Goal: Transaction & Acquisition: Purchase product/service

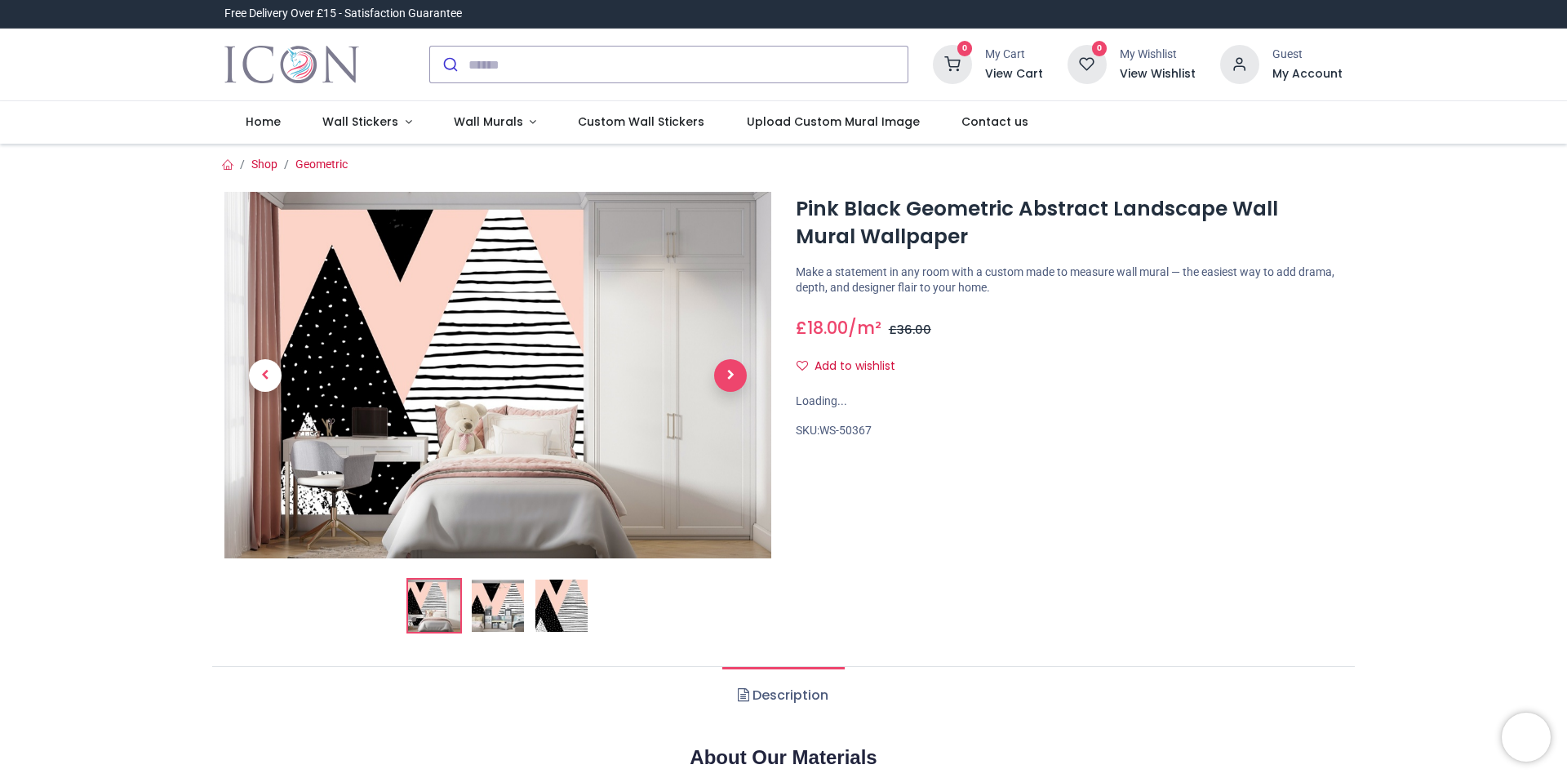
click at [731, 384] on span "Next" at bounding box center [730, 375] width 33 height 33
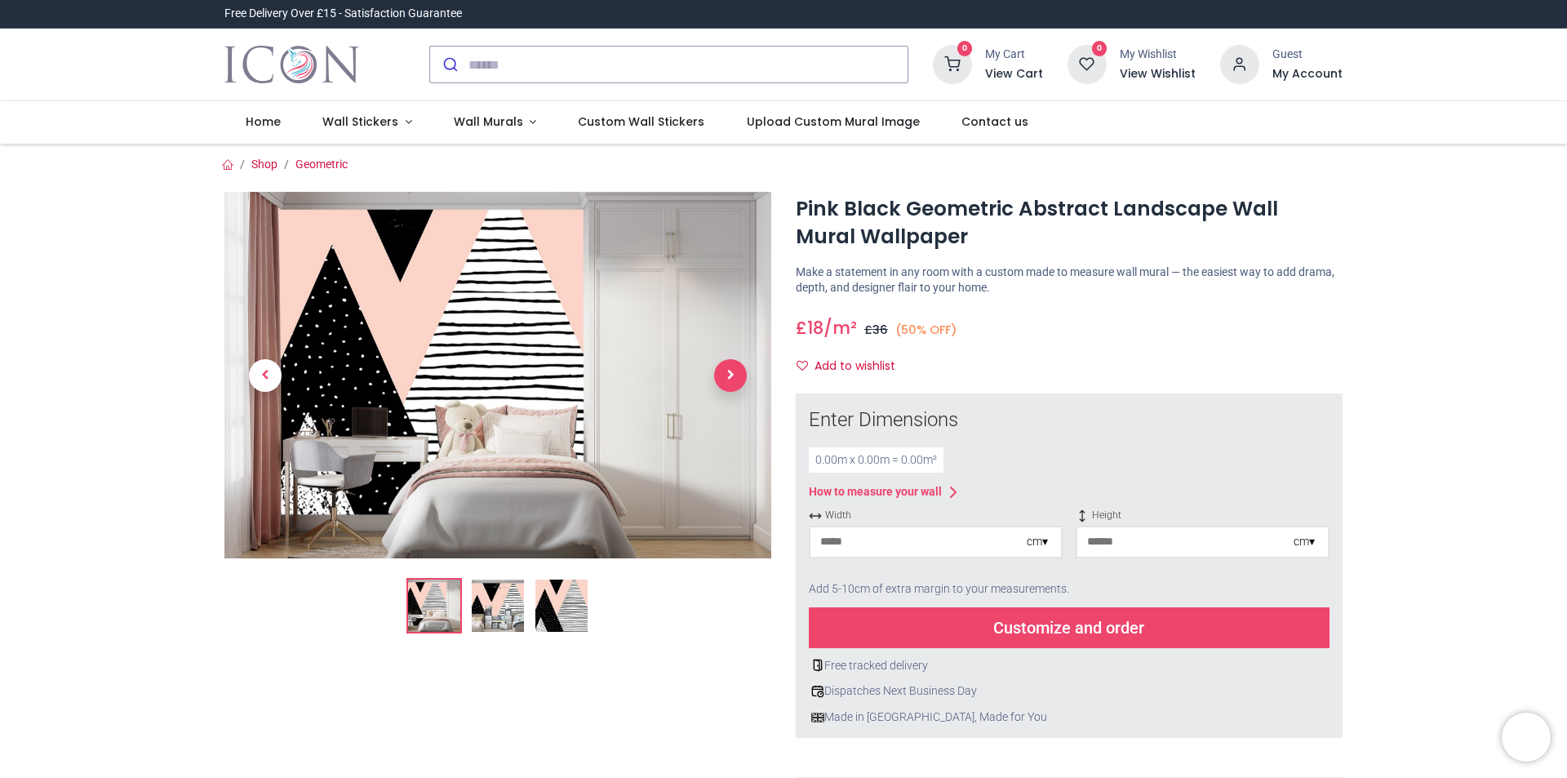
click at [731, 383] on span "Next" at bounding box center [730, 375] width 33 height 33
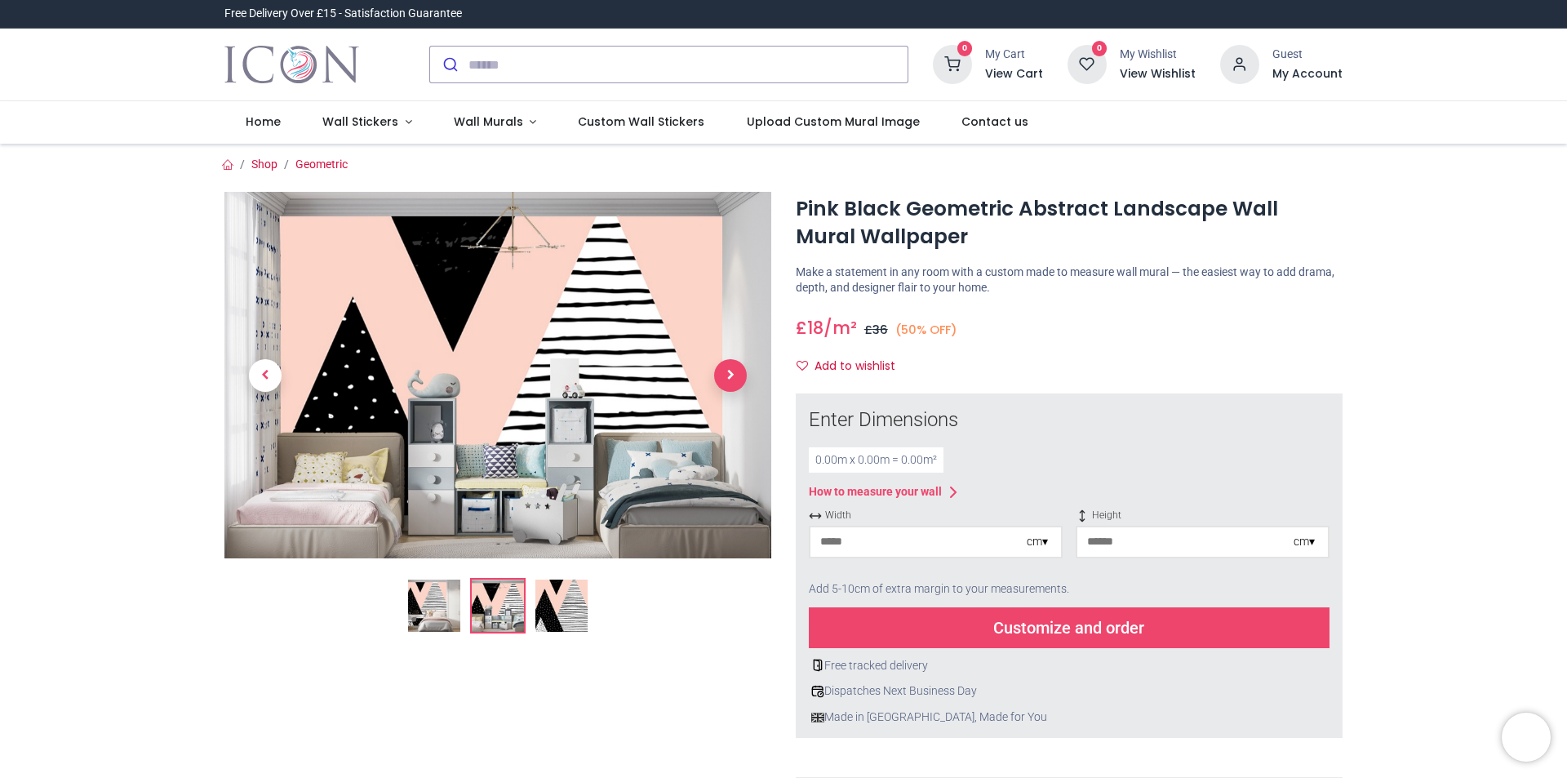
click at [731, 383] on span "Next" at bounding box center [730, 375] width 33 height 33
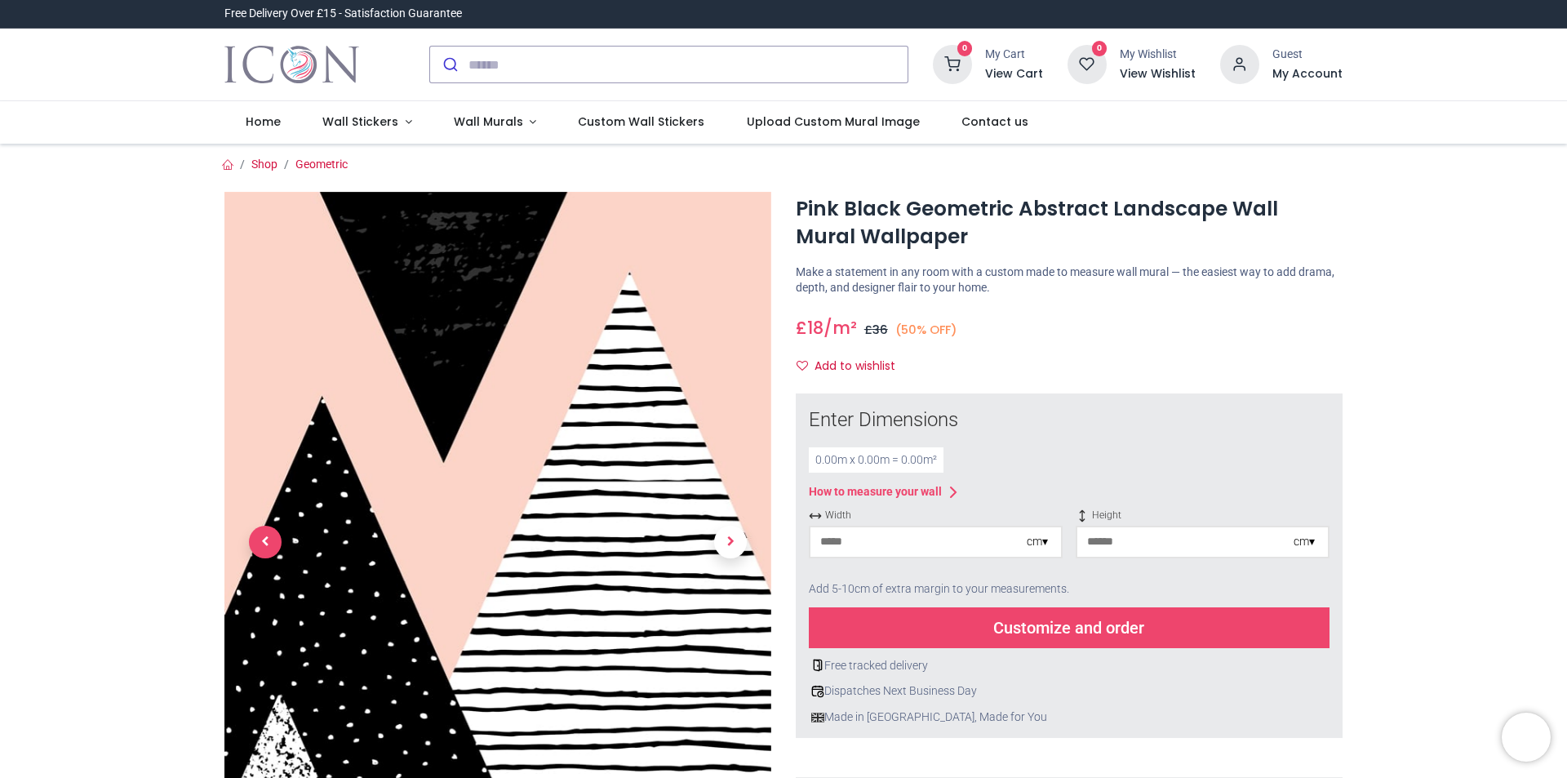
click at [273, 545] on span "Previous" at bounding box center [265, 542] width 33 height 33
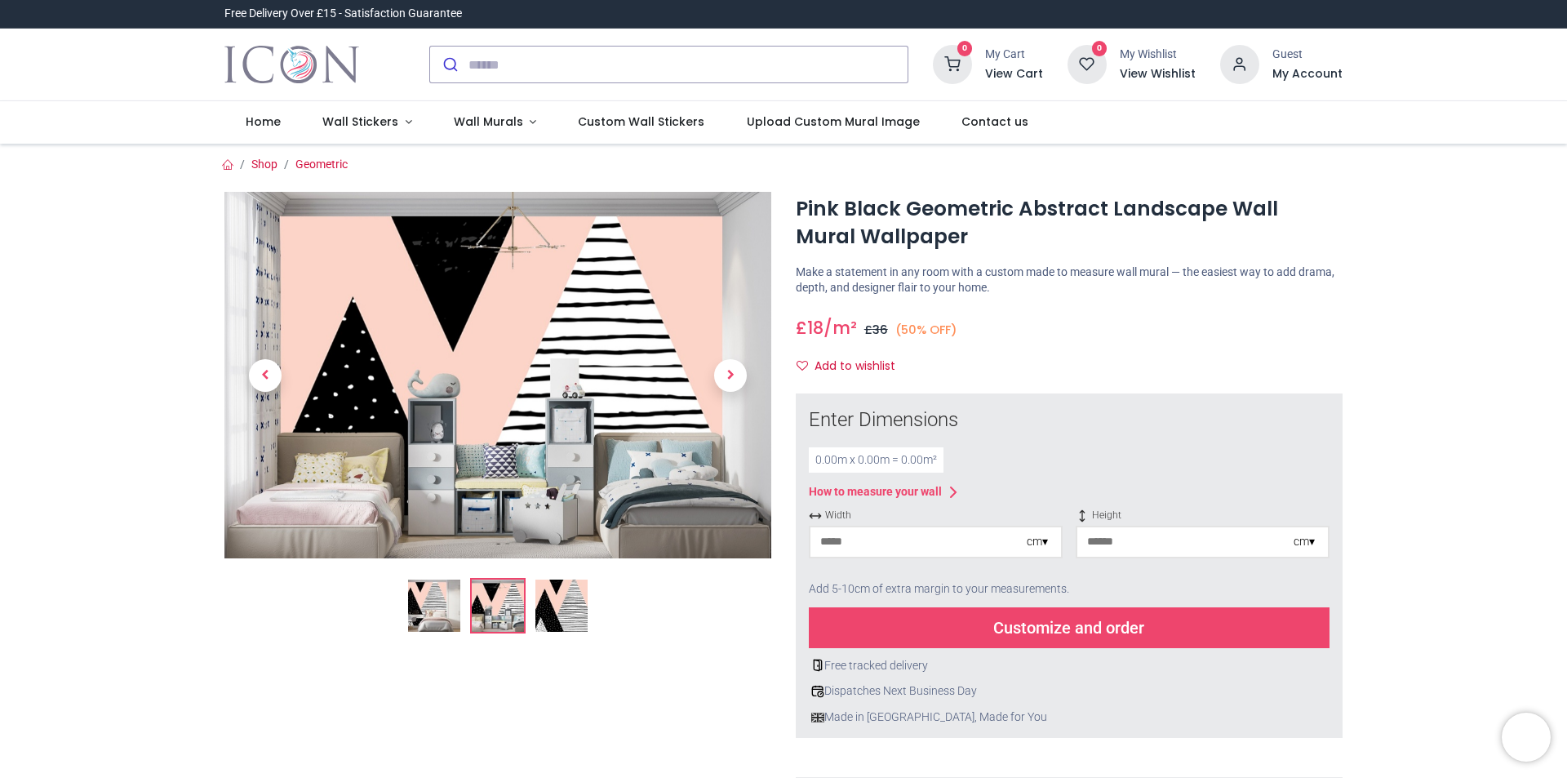
click at [273, 545] on img at bounding box center [497, 375] width 547 height 367
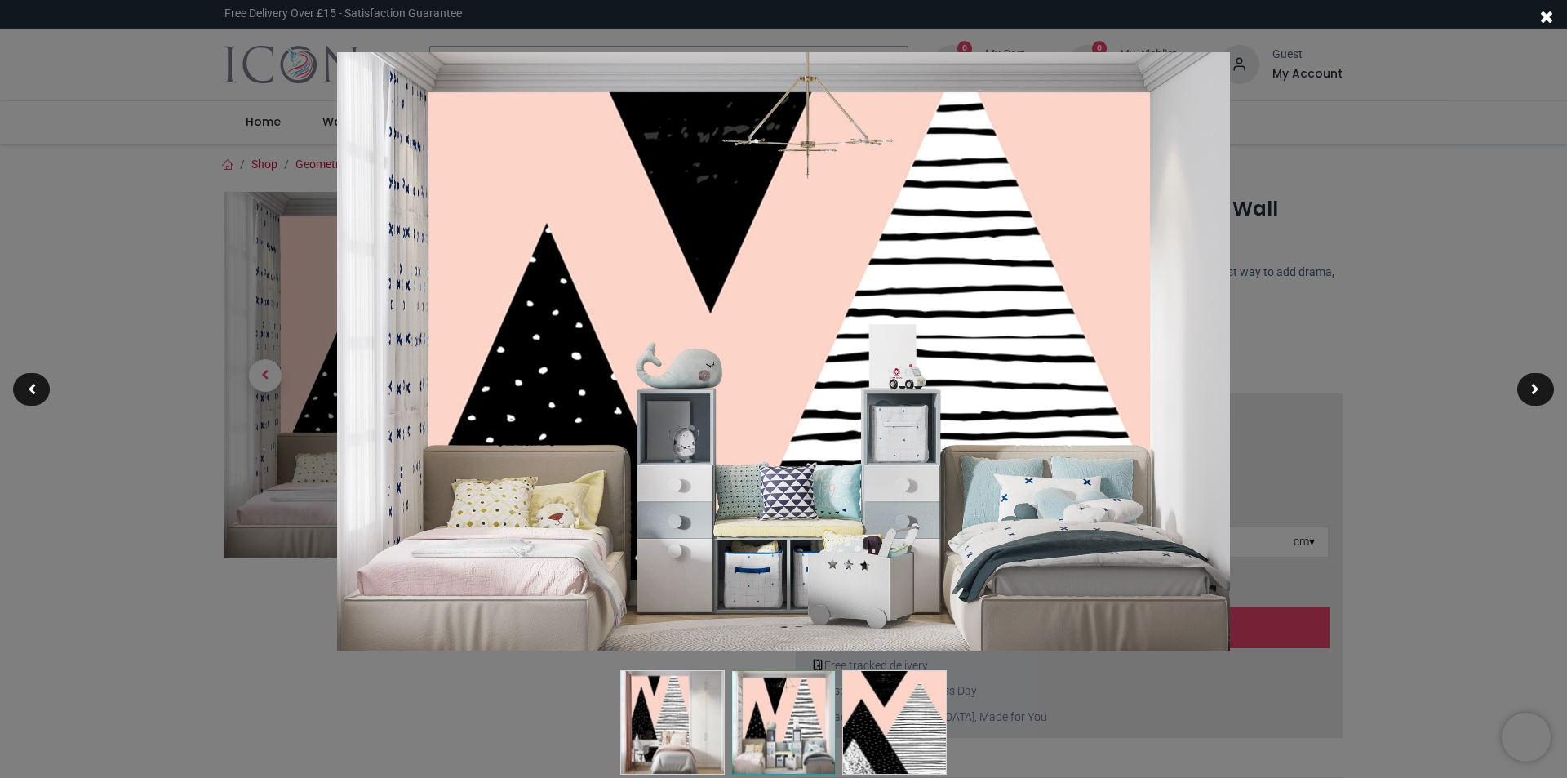
click at [1515, 252] on div at bounding box center [783, 389] width 1567 height 778
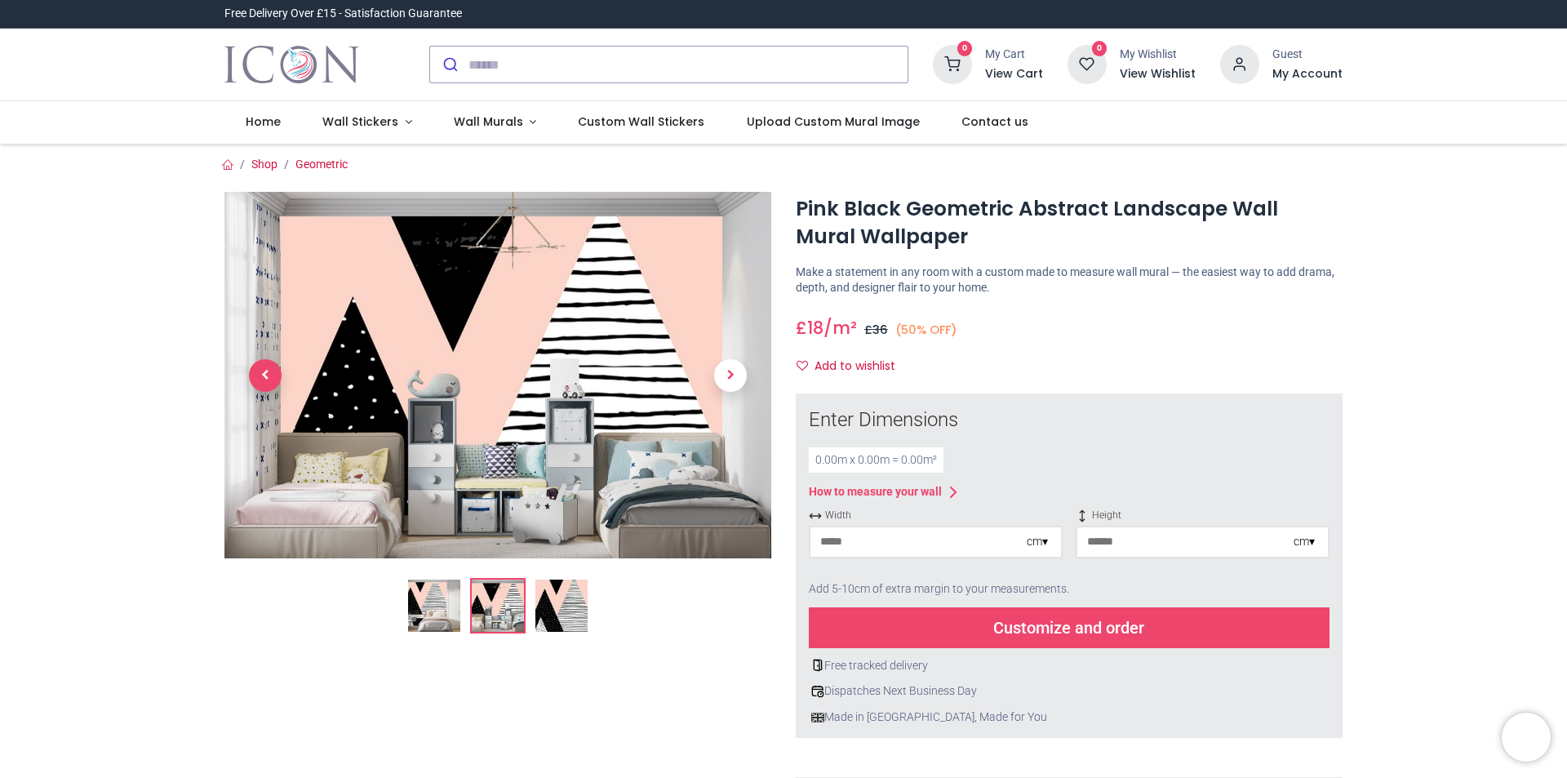
click at [268, 382] on span "Previous" at bounding box center [265, 375] width 33 height 33
